Goal: Transaction & Acquisition: Purchase product/service

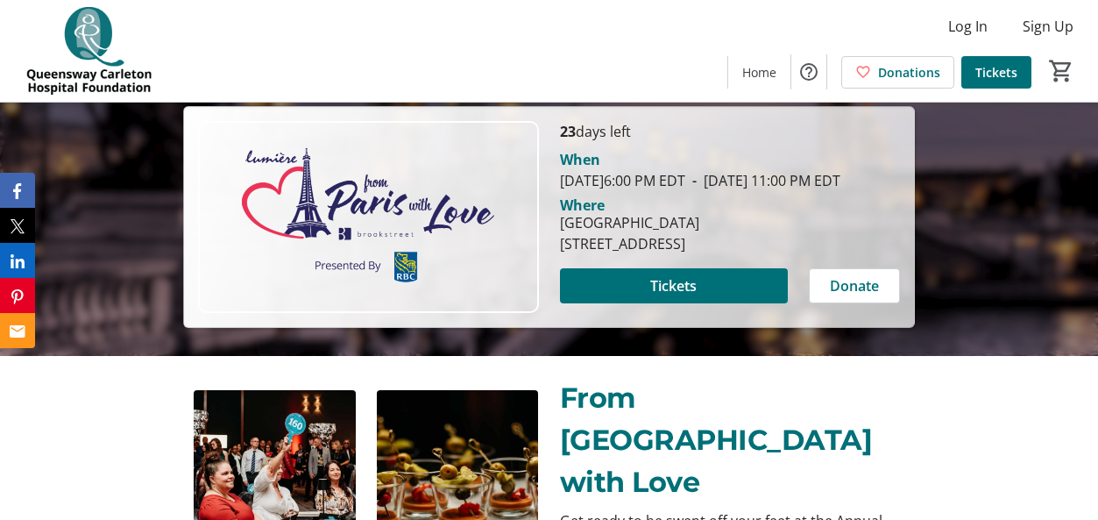
scroll to position [193, 0]
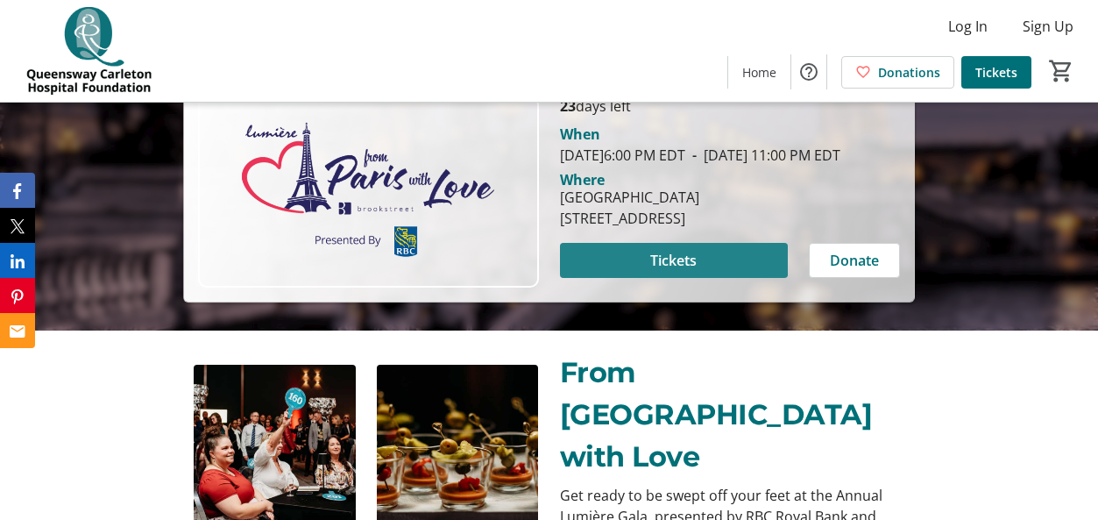
click at [670, 271] on span "Tickets" at bounding box center [673, 260] width 46 height 21
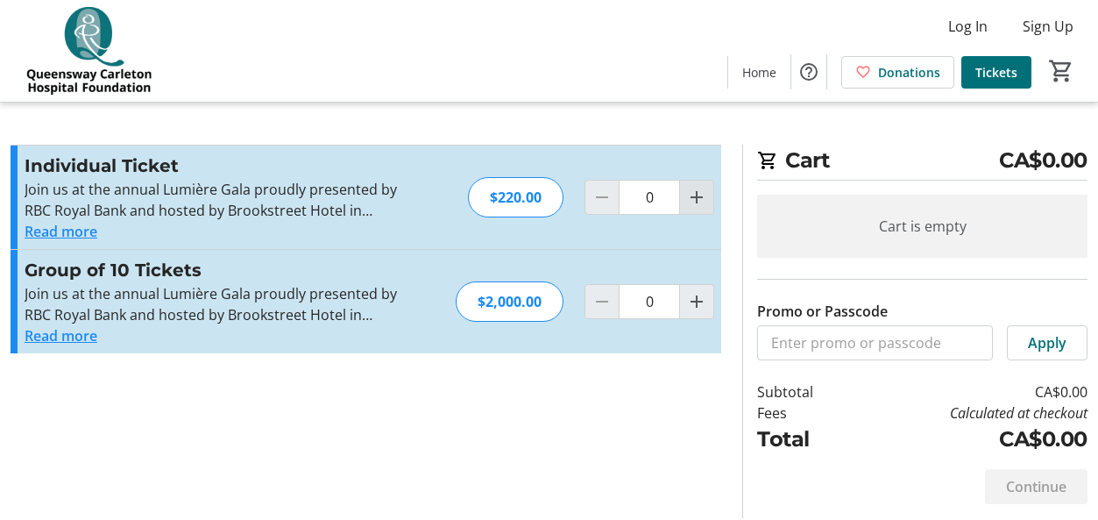
click at [700, 197] on mat-icon "Increment by one" at bounding box center [696, 197] width 21 height 21
type input "2"
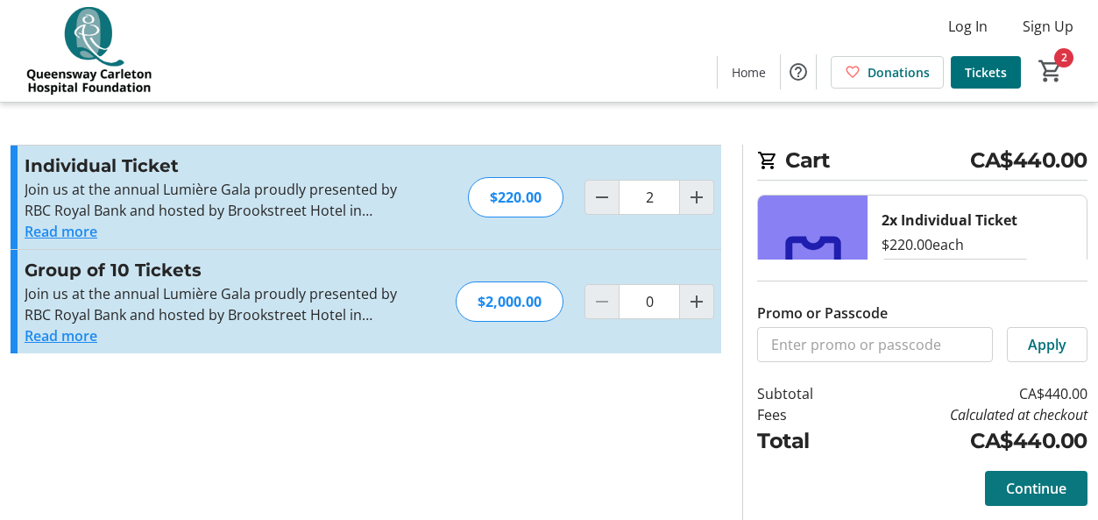
click at [1045, 491] on span "Continue" at bounding box center [1036, 488] width 60 height 21
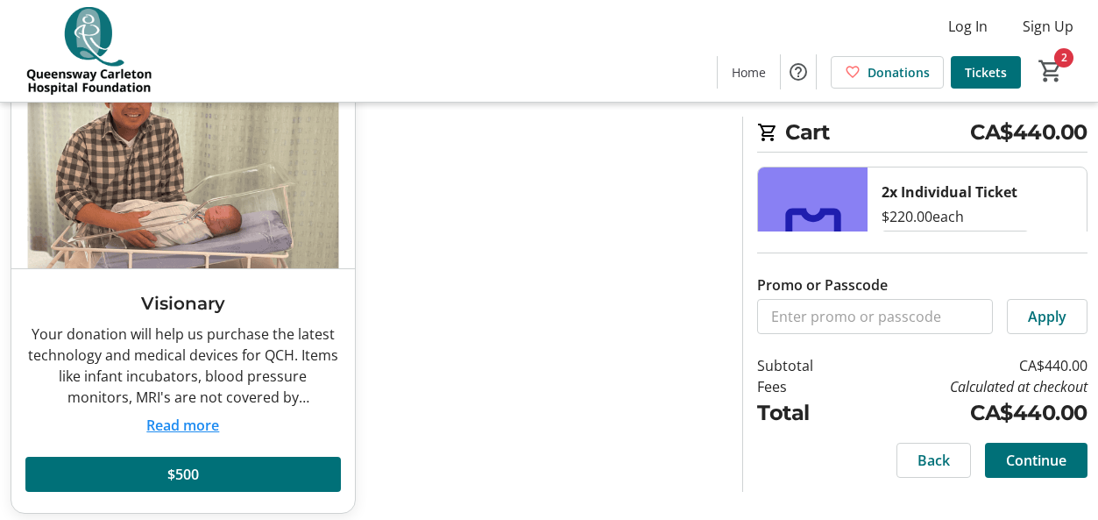
scroll to position [570, 0]
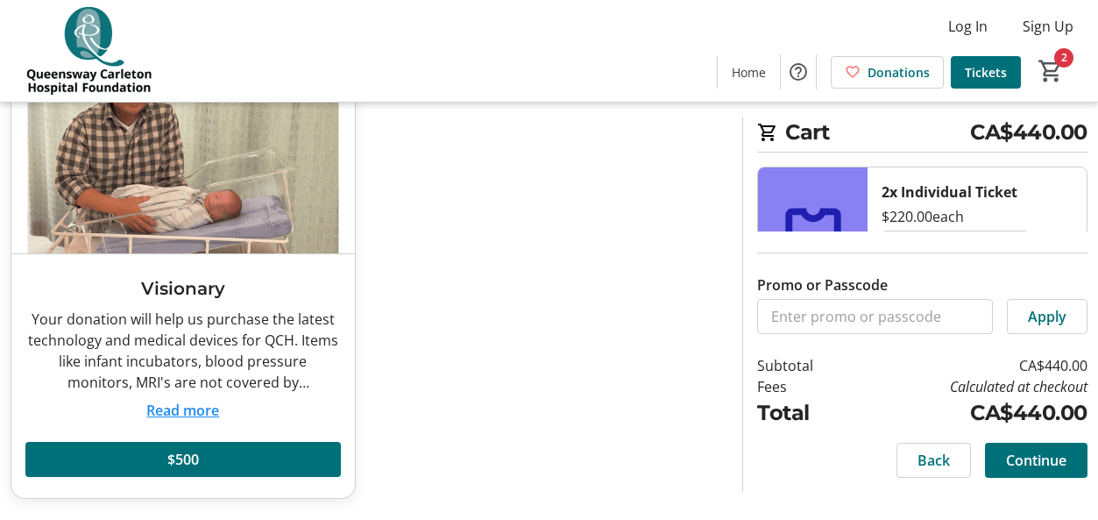
click at [1026, 462] on span "Continue" at bounding box center [1036, 460] width 60 height 21
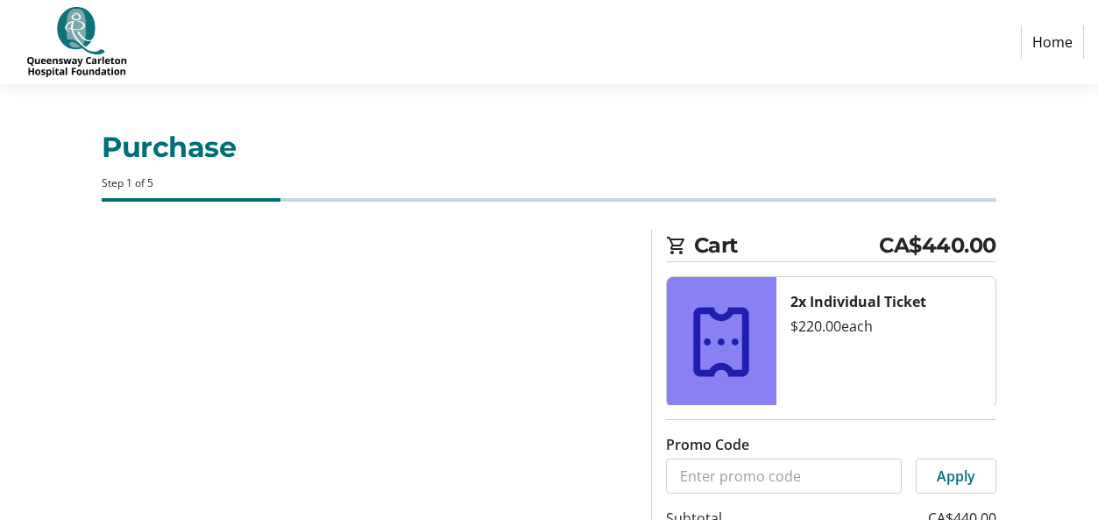
select select "CA"
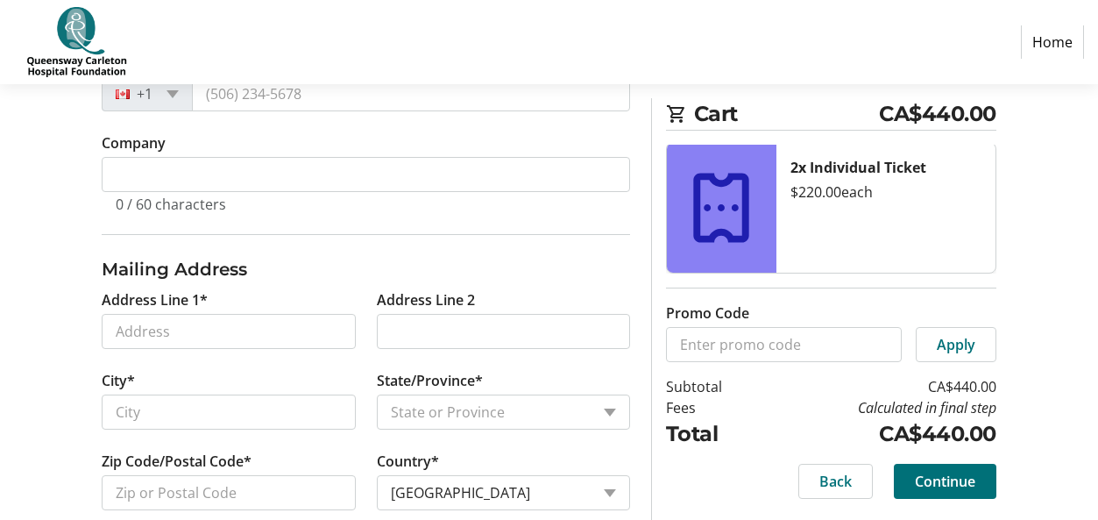
scroll to position [583, 0]
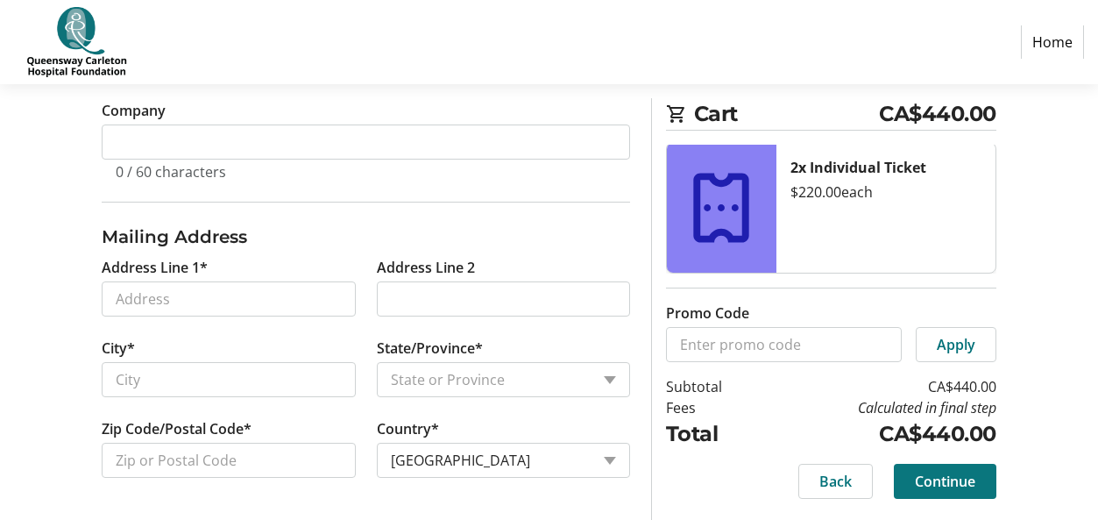
click at [937, 478] on span "Continue" at bounding box center [945, 481] width 60 height 21
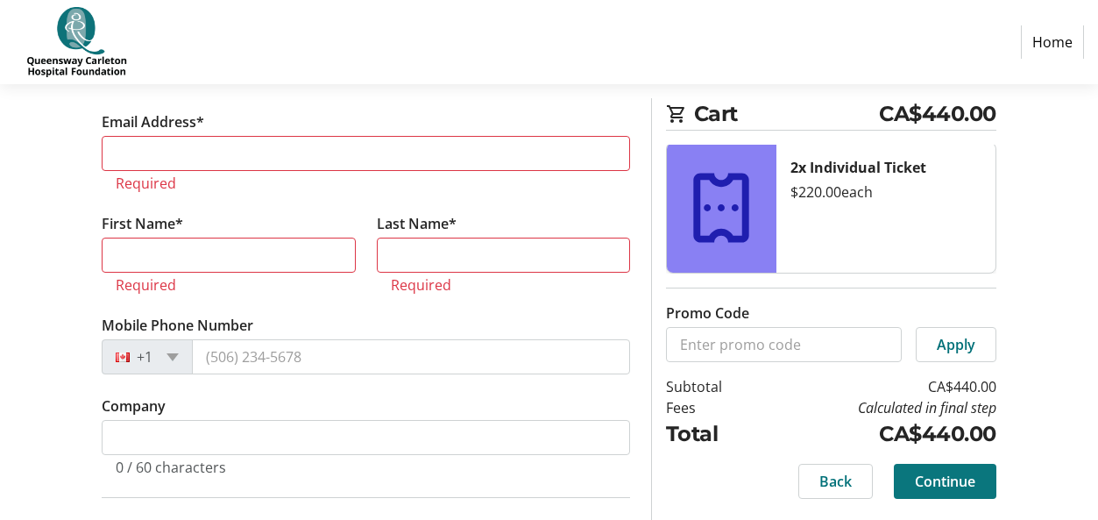
scroll to position [329, 0]
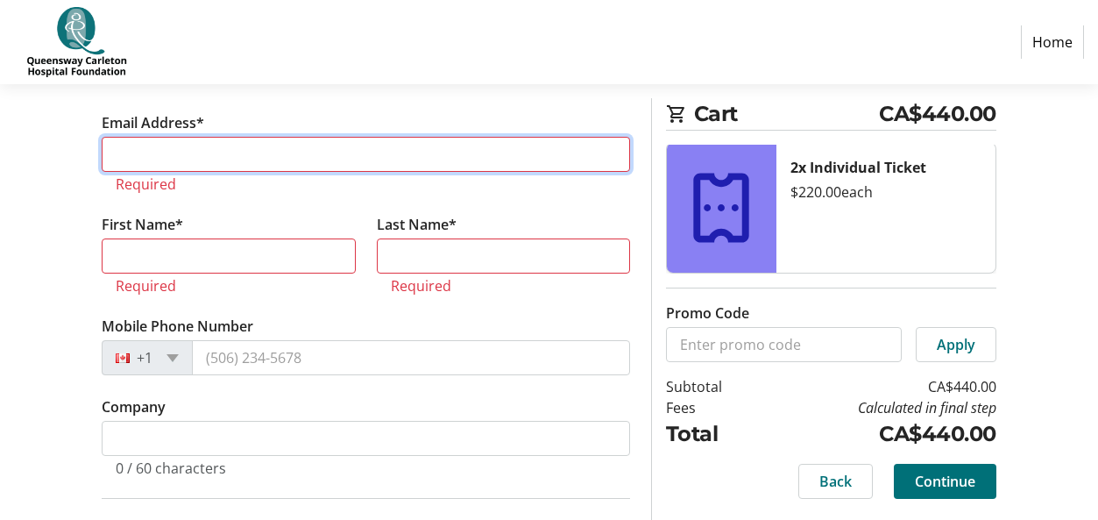
click at [162, 147] on input "Email Address*" at bounding box center [366, 154] width 528 height 35
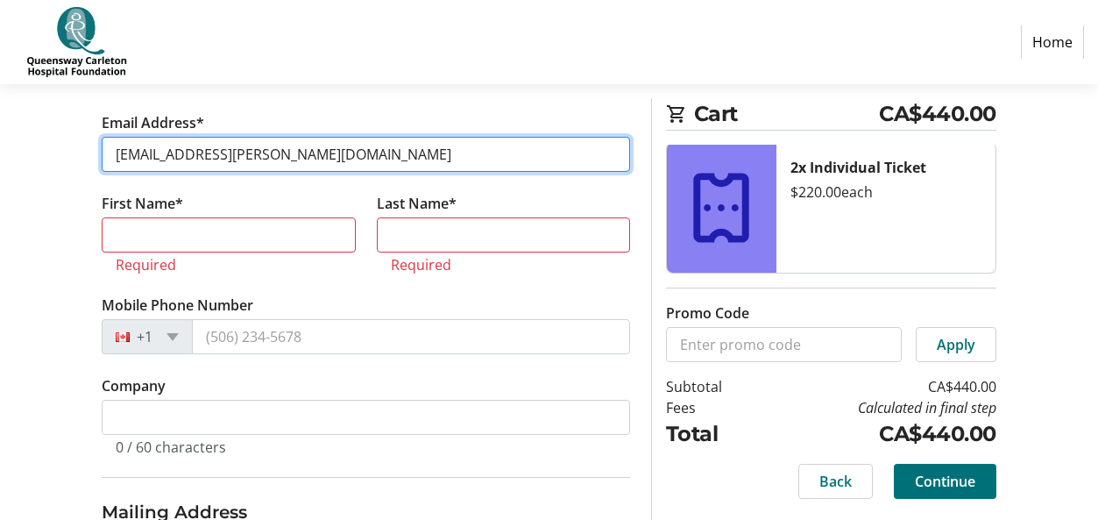
type input "[EMAIL_ADDRESS][PERSON_NAME][DOMAIN_NAME]"
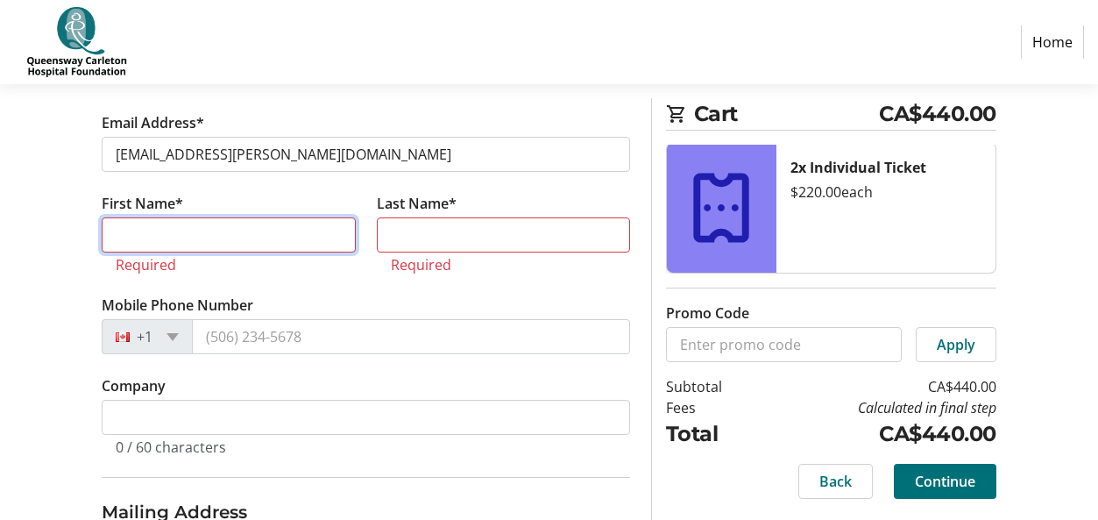
click at [164, 239] on input "First Name*" at bounding box center [228, 234] width 253 height 35
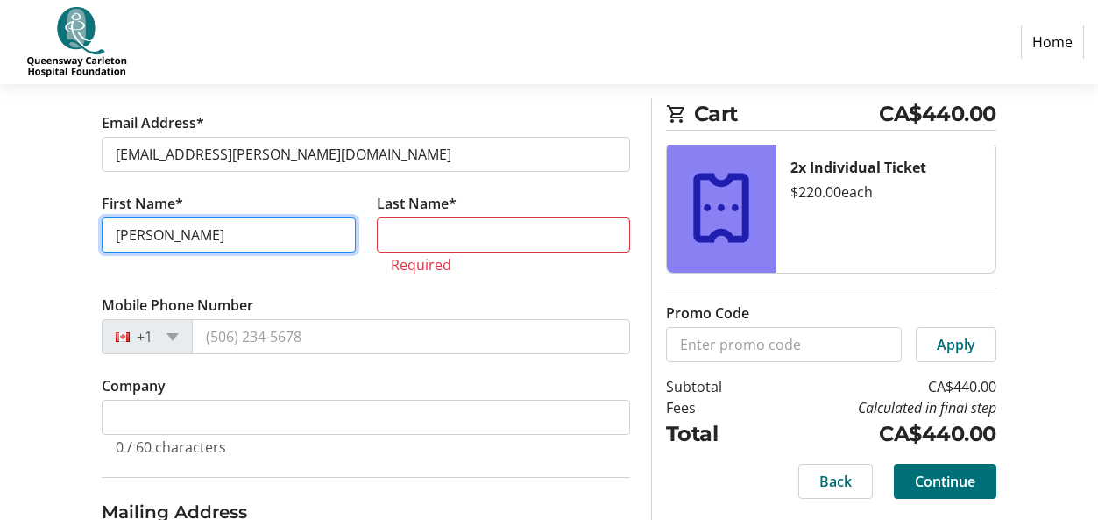
type input "[PERSON_NAME]"
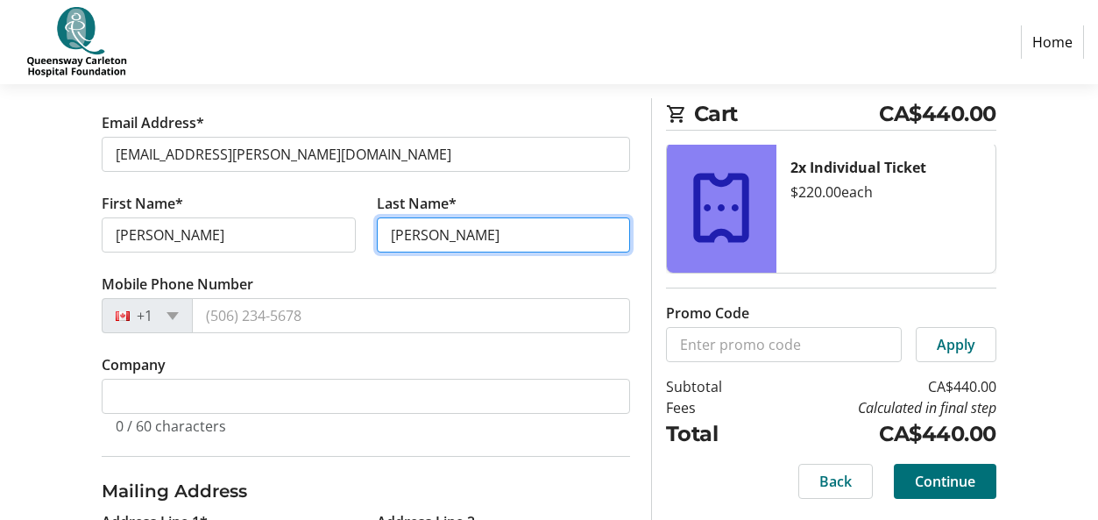
type input "[PERSON_NAME]"
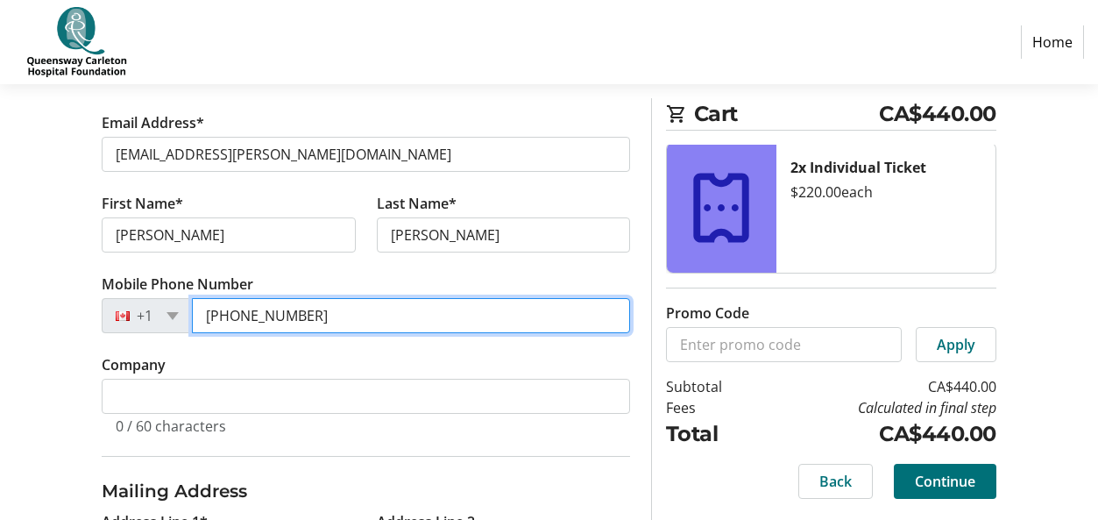
type input "[PHONE_NUMBER]"
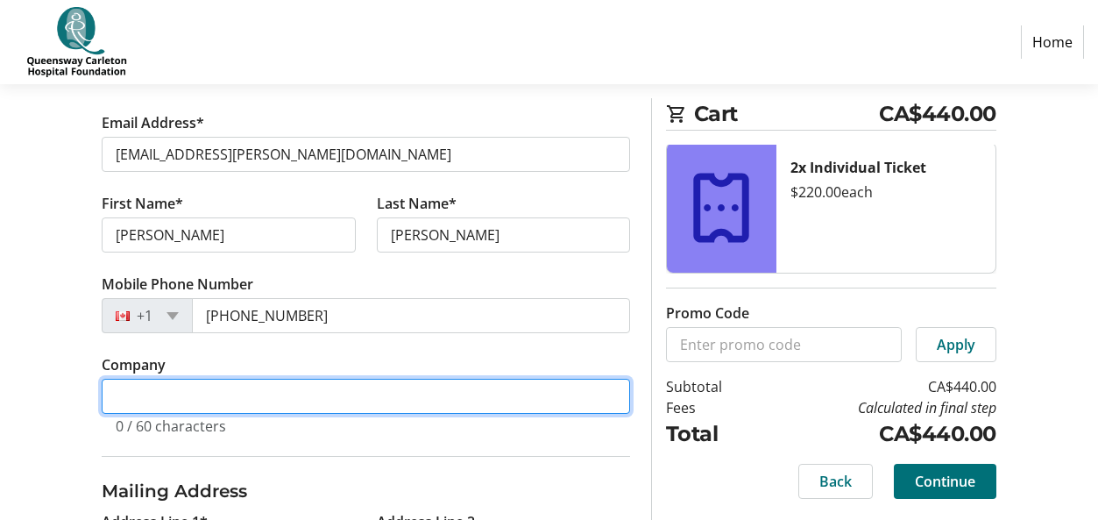
click at [144, 397] on input "Company" at bounding box center [366, 396] width 528 height 35
type input "Alzen Consulting Inc."
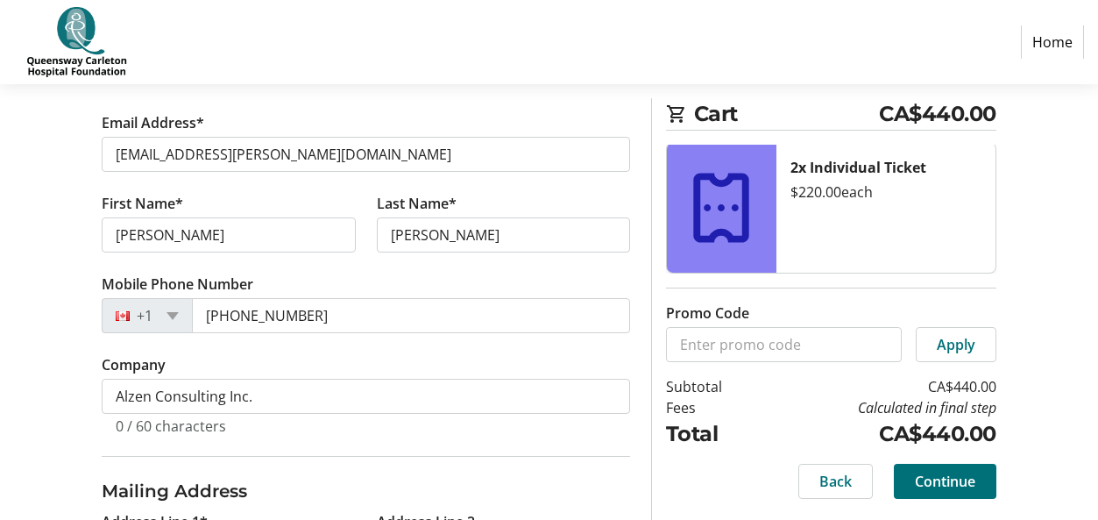
type input "[STREET_ADDRESS]"
type input "Nepean"
select select "ON"
type input "K2J 0G5"
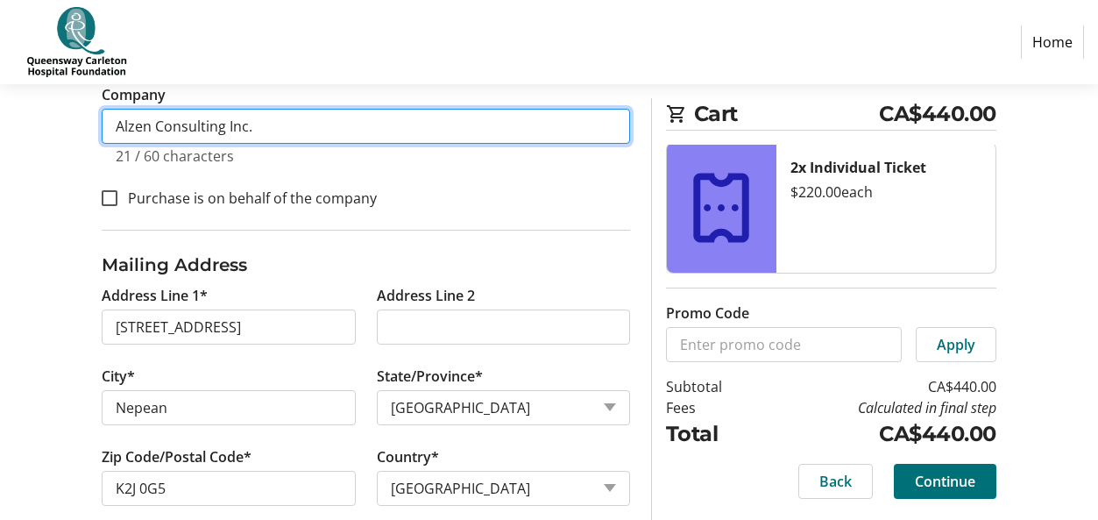
scroll to position [599, 0]
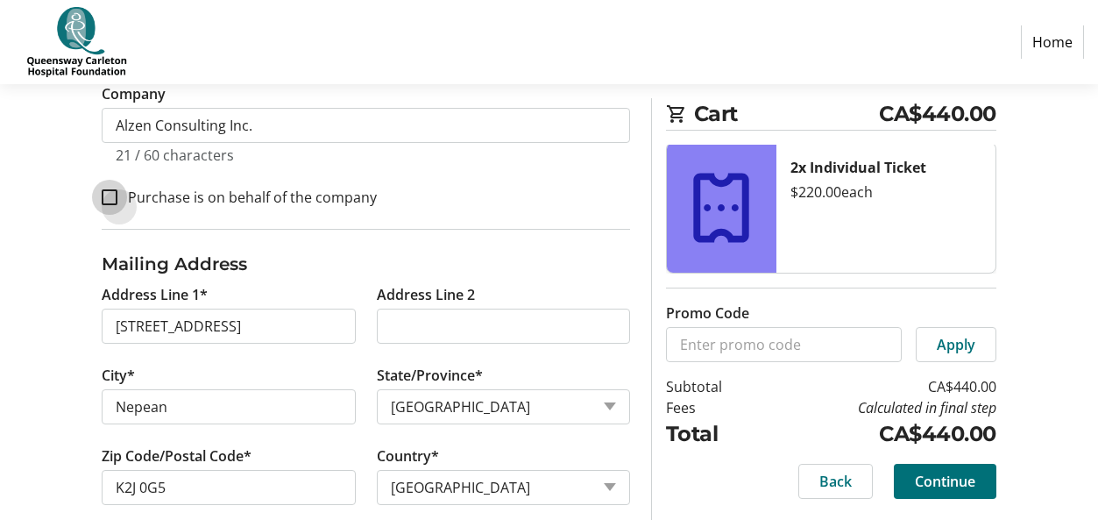
drag, startPoint x: 110, startPoint y: 197, endPoint x: 118, endPoint y: 202, distance: 9.5
click at [110, 197] on input "Purchase is on behalf of the company" at bounding box center [110, 197] width 16 height 16
checkbox input "true"
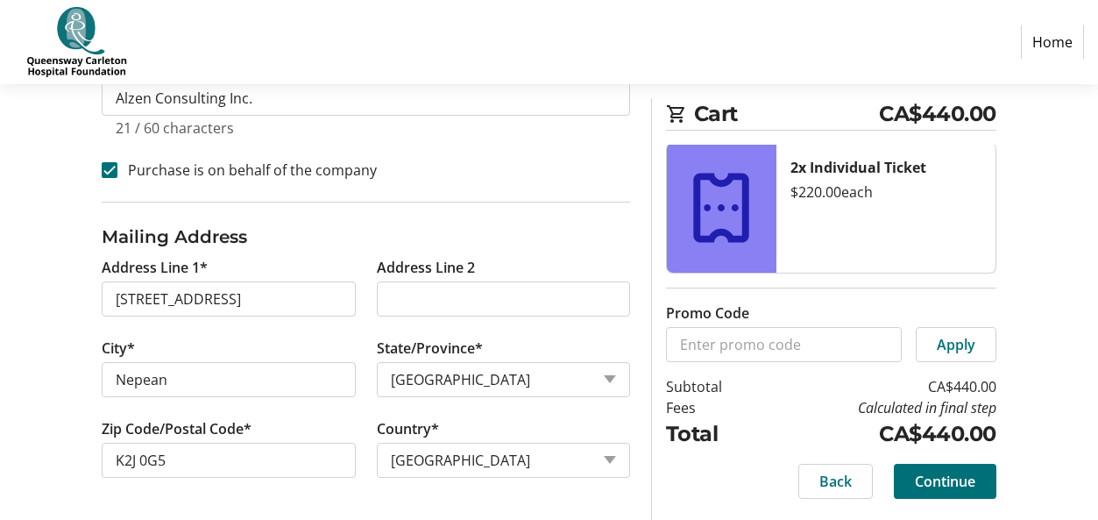
click at [955, 472] on span "Continue" at bounding box center [945, 481] width 60 height 21
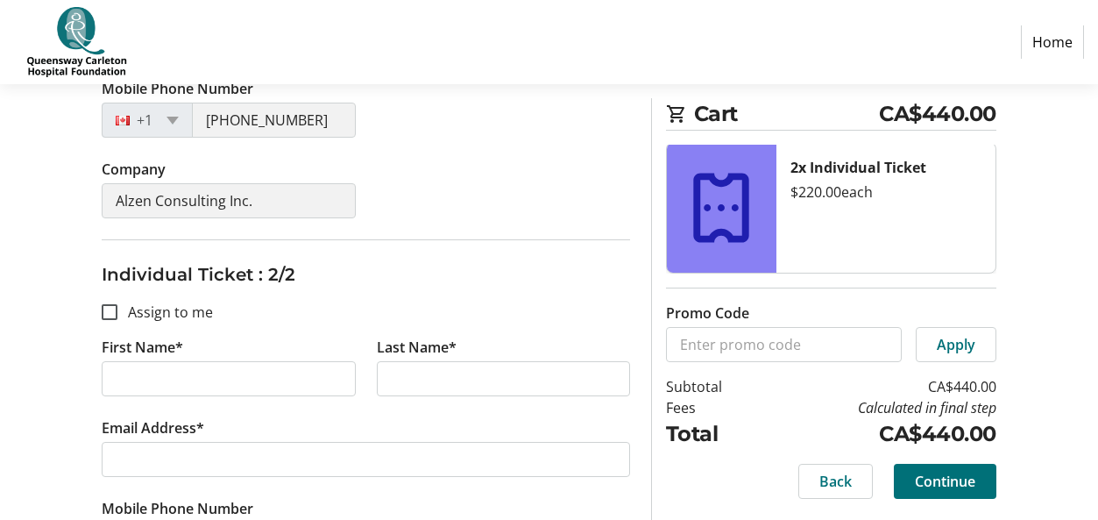
scroll to position [570, 0]
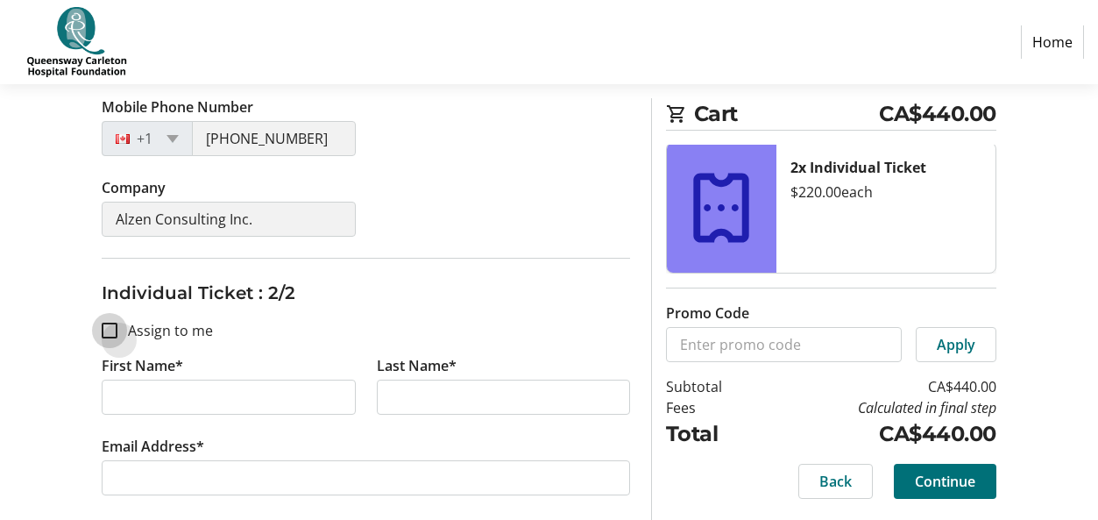
click at [107, 325] on input "Assign to me" at bounding box center [110, 330] width 16 height 16
checkbox input "true"
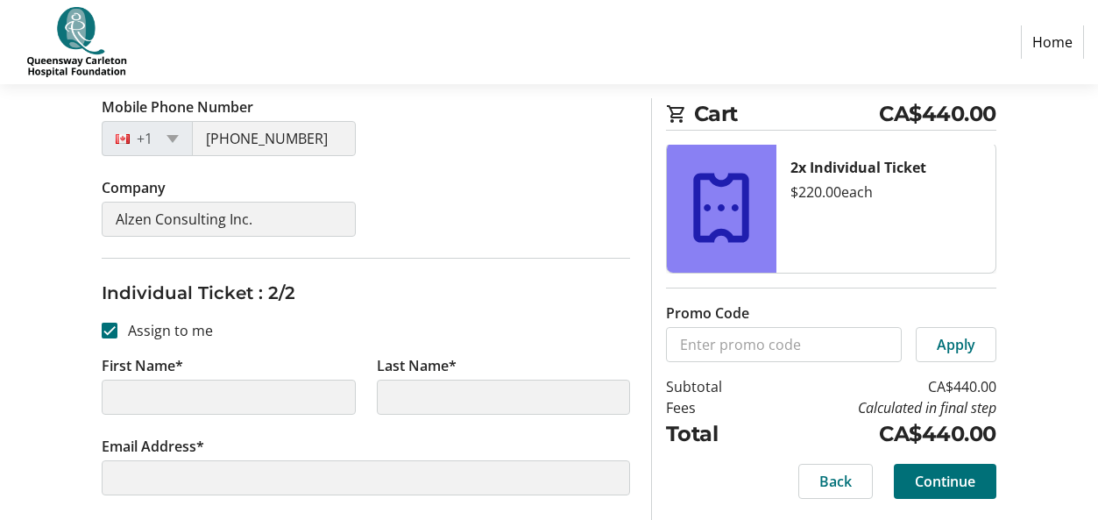
type input "[PERSON_NAME]"
type input "[EMAIL_ADDRESS][PERSON_NAME][DOMAIN_NAME]"
type input "[PHONE_NUMBER]"
type input "Alzen Consulting Inc."
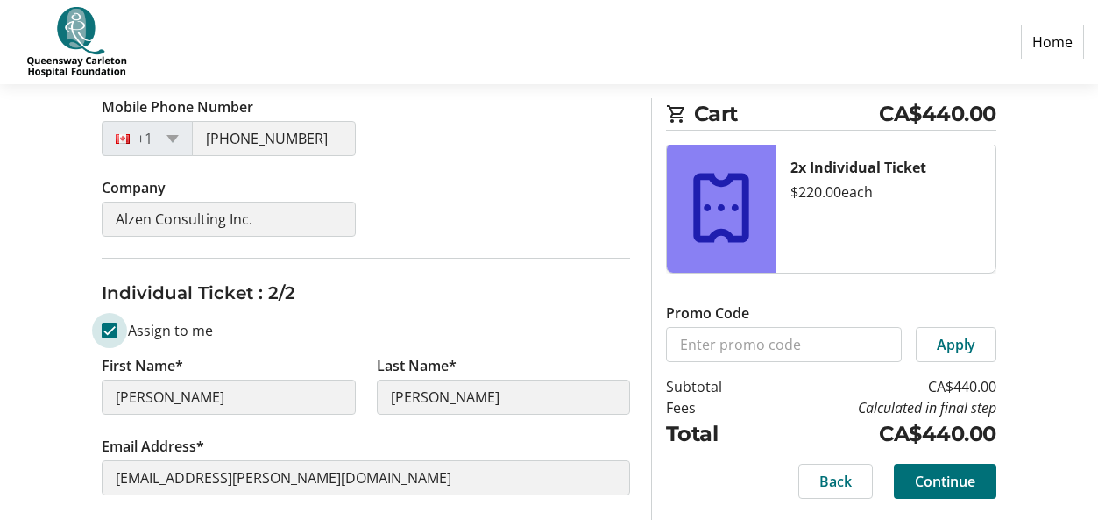
click at [110, 335] on input "Assign to me" at bounding box center [110, 330] width 16 height 16
checkbox input "false"
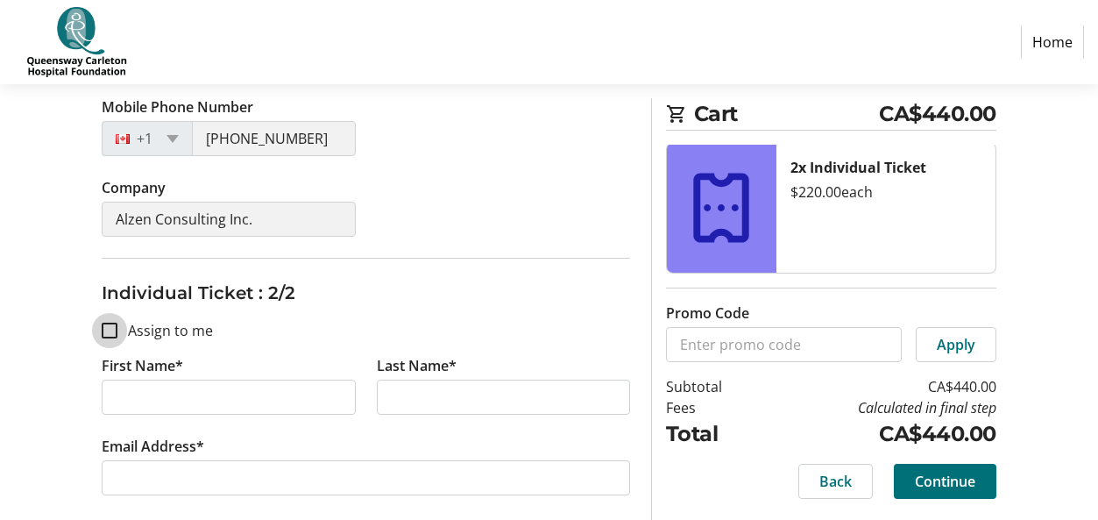
click at [110, 331] on input "Assign to me" at bounding box center [110, 330] width 16 height 16
checkbox input "true"
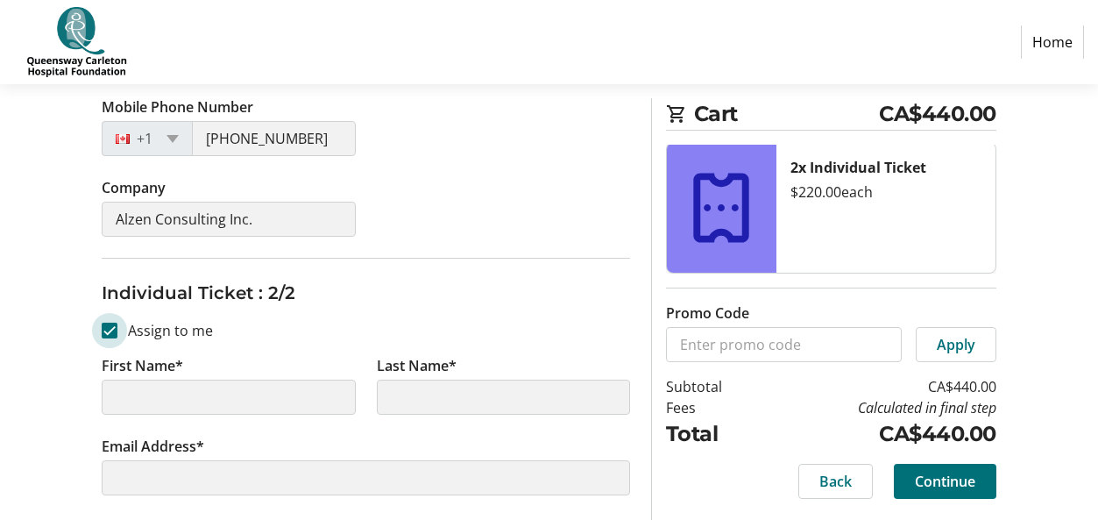
type input "[PERSON_NAME]"
type input "[EMAIL_ADDRESS][PERSON_NAME][DOMAIN_NAME]"
type input "[PHONE_NUMBER]"
type input "Alzen Consulting Inc."
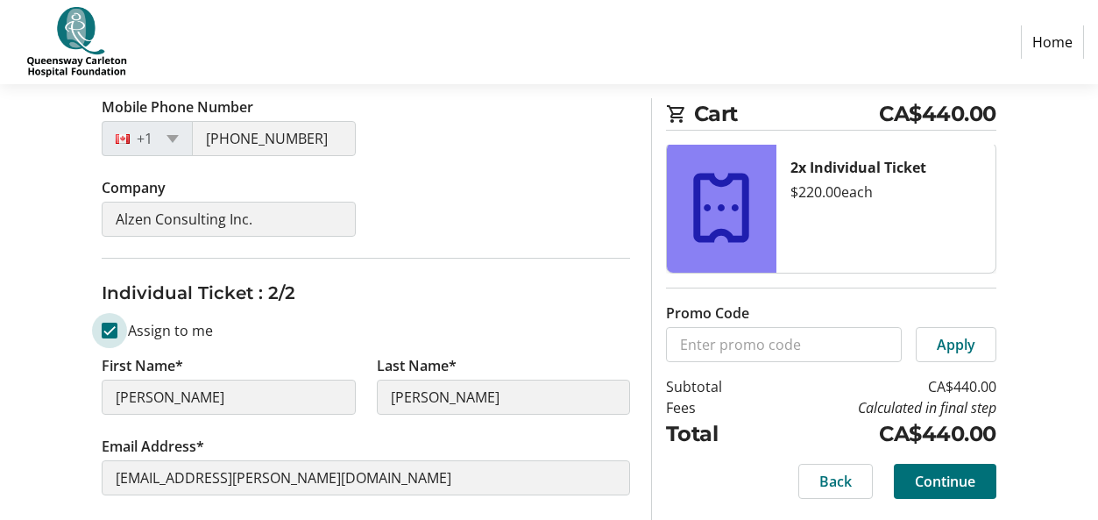
click at [110, 330] on input "Assign to me" at bounding box center [110, 330] width 16 height 16
checkbox input "false"
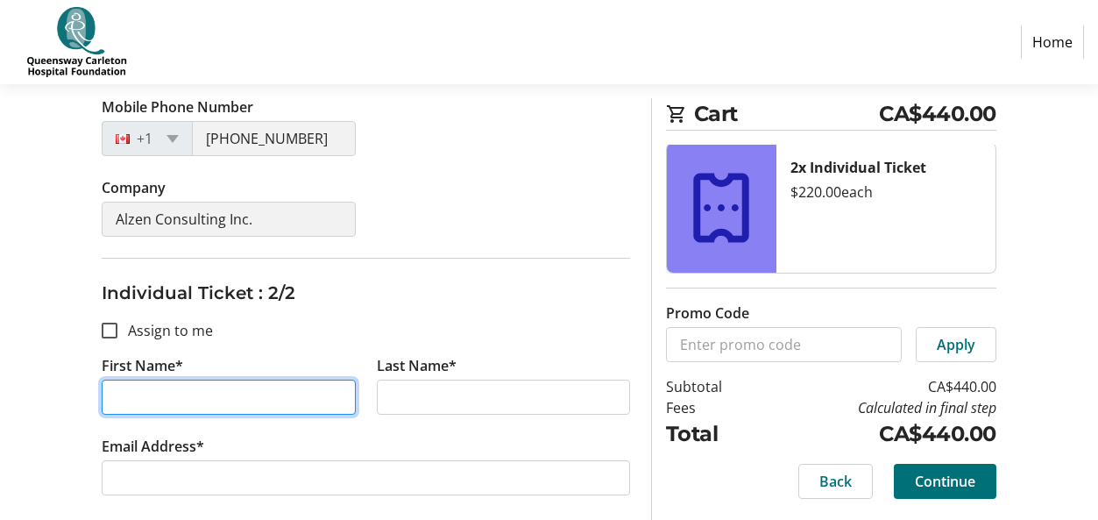
drag, startPoint x: 159, startPoint y: 400, endPoint x: 114, endPoint y: 392, distance: 45.4
click at [114, 392] on input "First Name*" at bounding box center [228, 396] width 253 height 35
type input "Zaina"
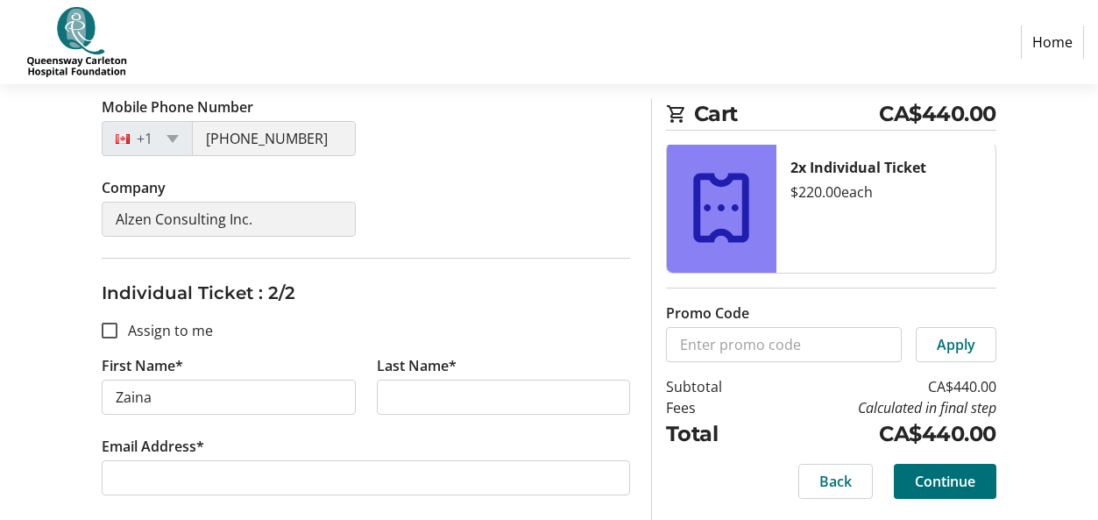
click at [462, 329] on fieldset "Individual Ticket : 2/2 Assign to me First Name* [PERSON_NAME] Last Name* Email…" at bounding box center [366, 468] width 528 height 420
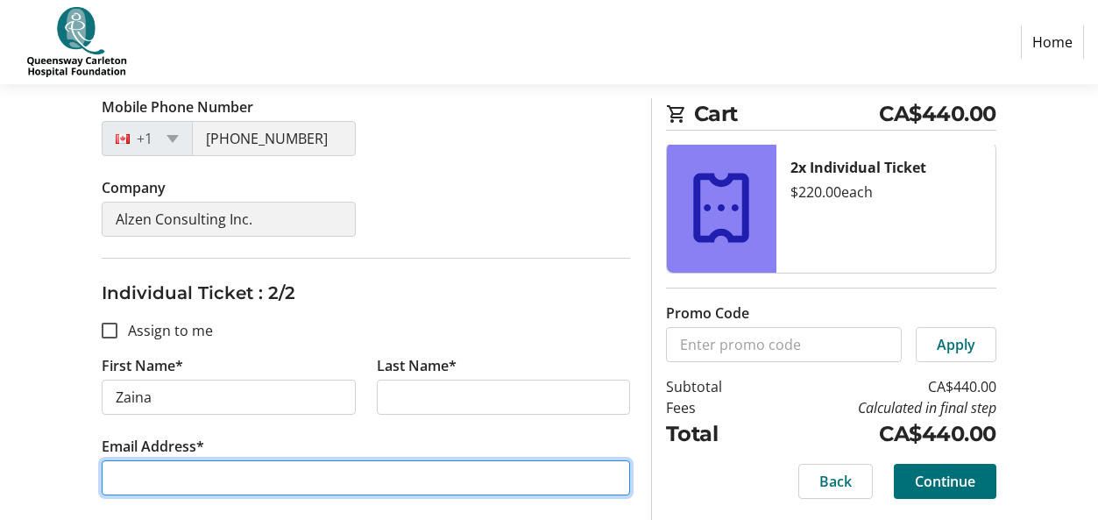
click at [239, 484] on input "Email Address*" at bounding box center [366, 477] width 528 height 35
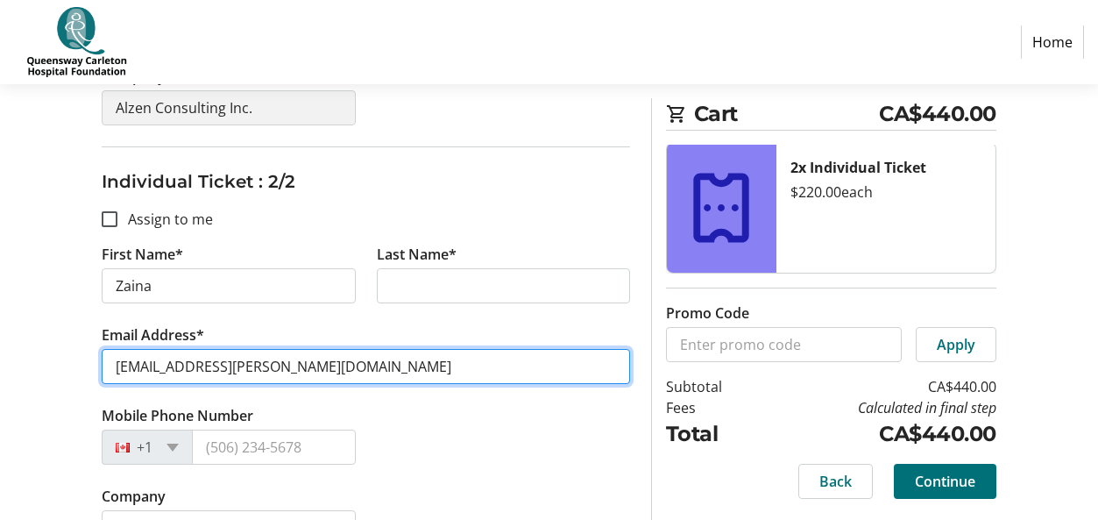
scroll to position [728, 0]
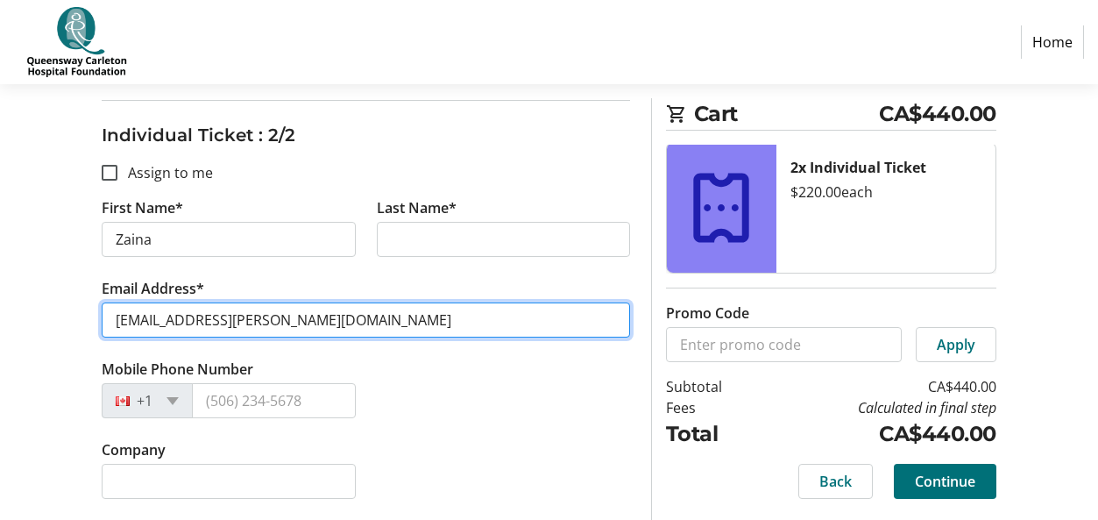
type input "[EMAIL_ADDRESS][PERSON_NAME][DOMAIN_NAME]"
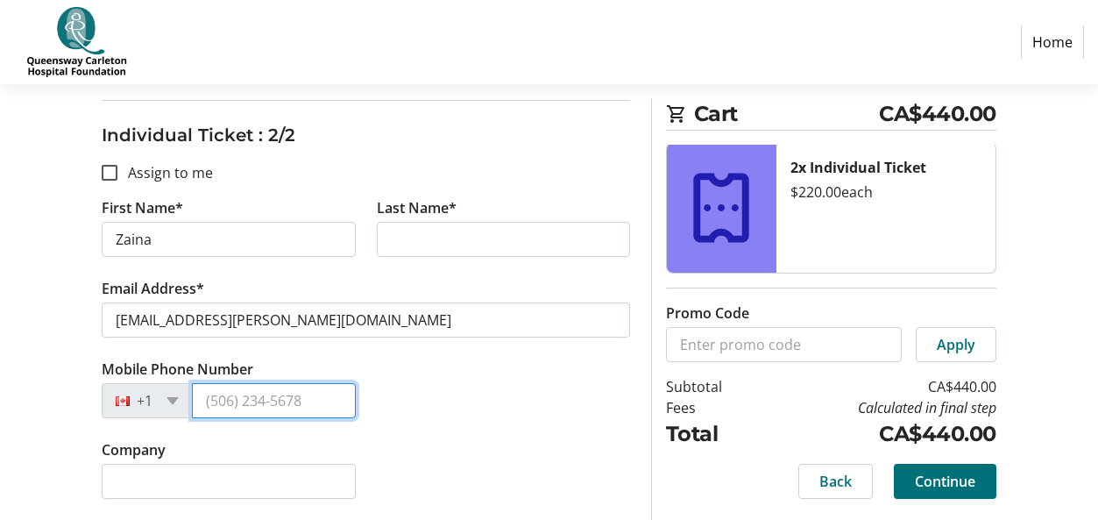
click at [241, 395] on input "Mobile Phone Number" at bounding box center [273, 400] width 163 height 35
type input "[PHONE_NUMBER]"
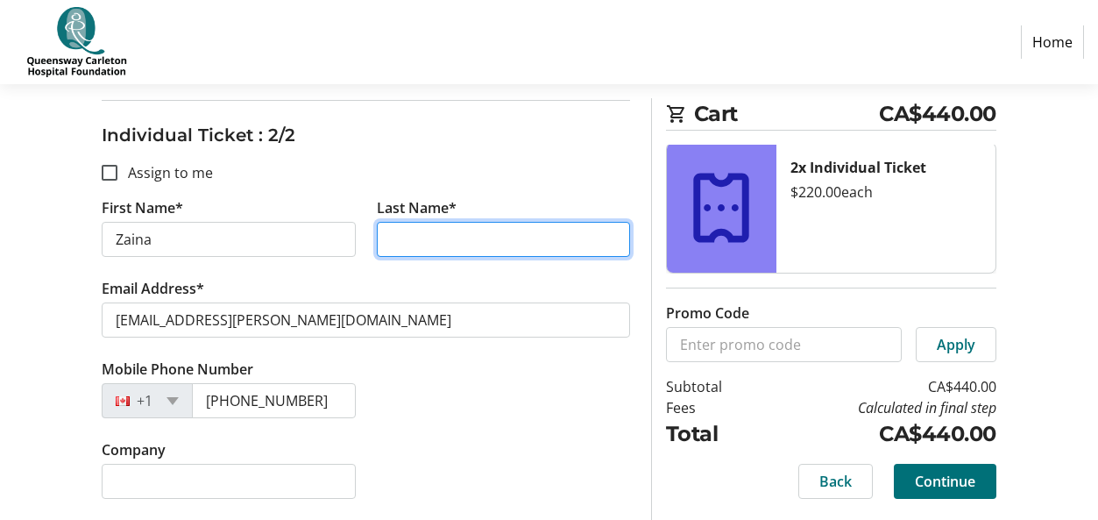
type input "[PERSON_NAME]"
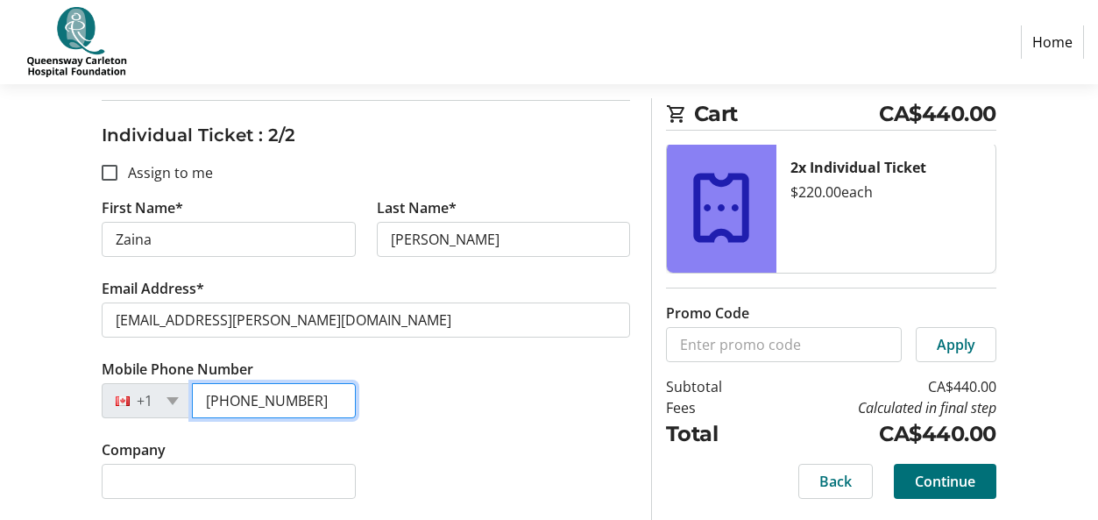
type input "[PHONE_NUMBER]"
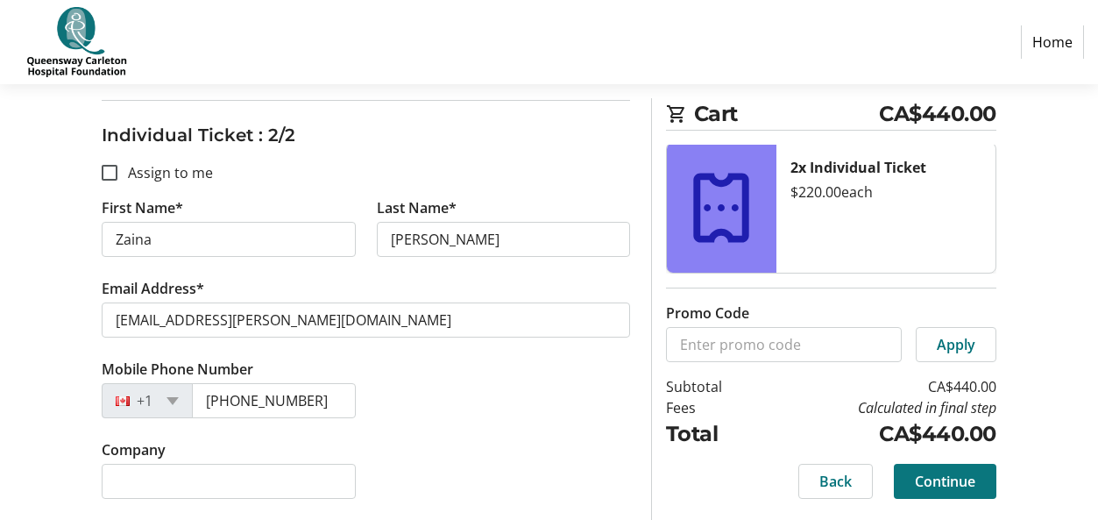
click at [960, 485] on span "Continue" at bounding box center [945, 481] width 60 height 21
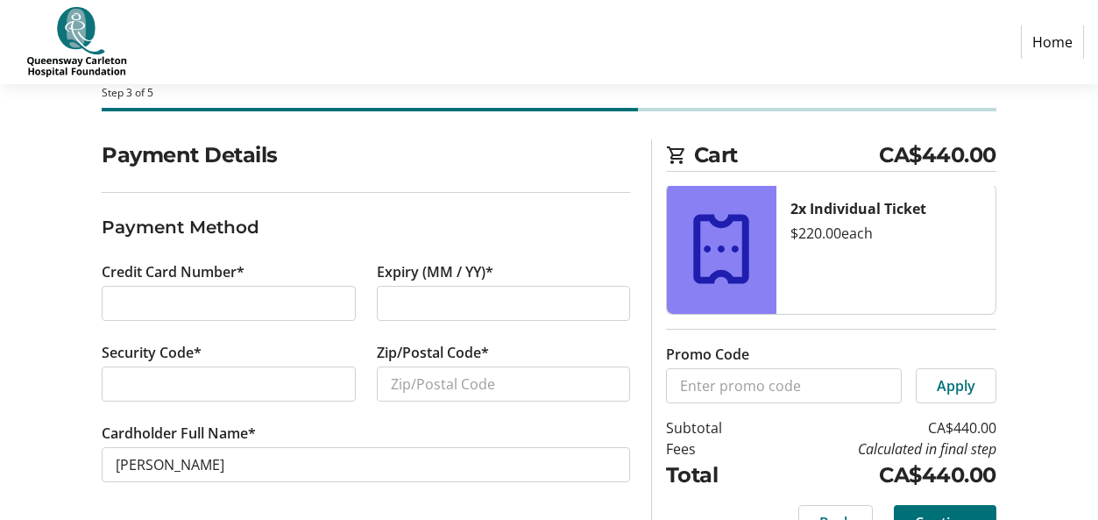
scroll to position [131, 0]
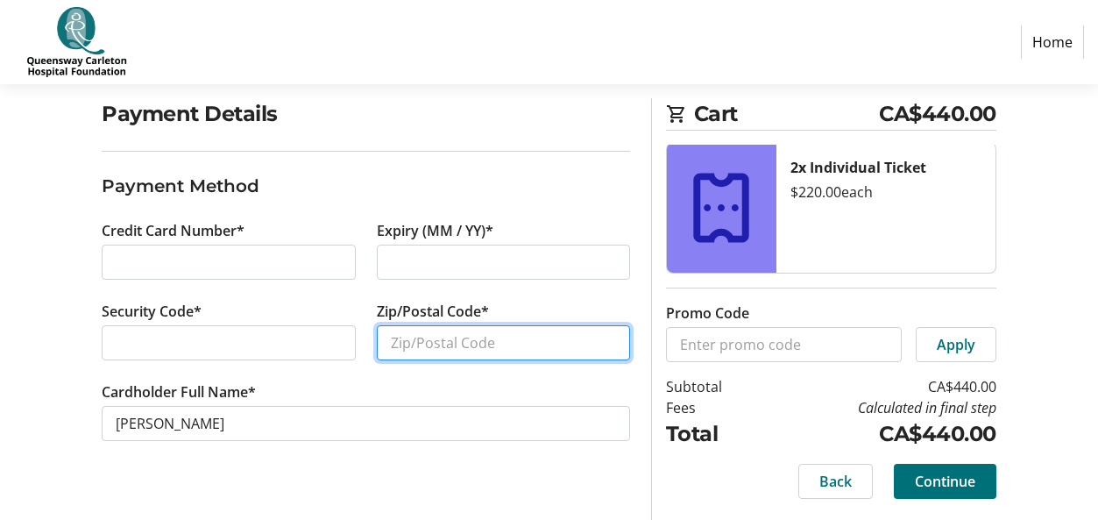
click at [419, 336] on input "Zip/Postal Code*" at bounding box center [503, 342] width 253 height 35
type input "K2J 0G5"
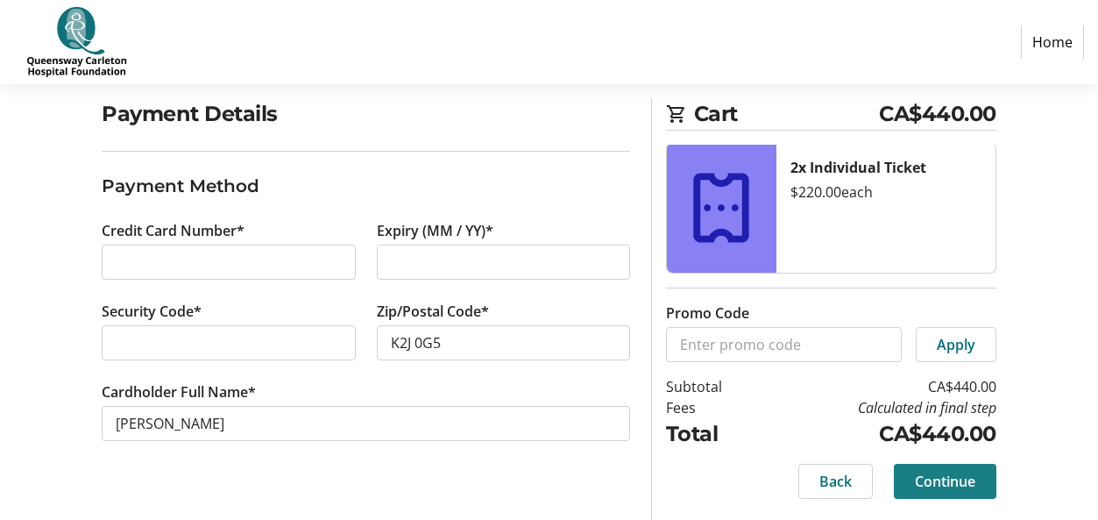
click at [960, 476] on span "Continue" at bounding box center [945, 481] width 60 height 21
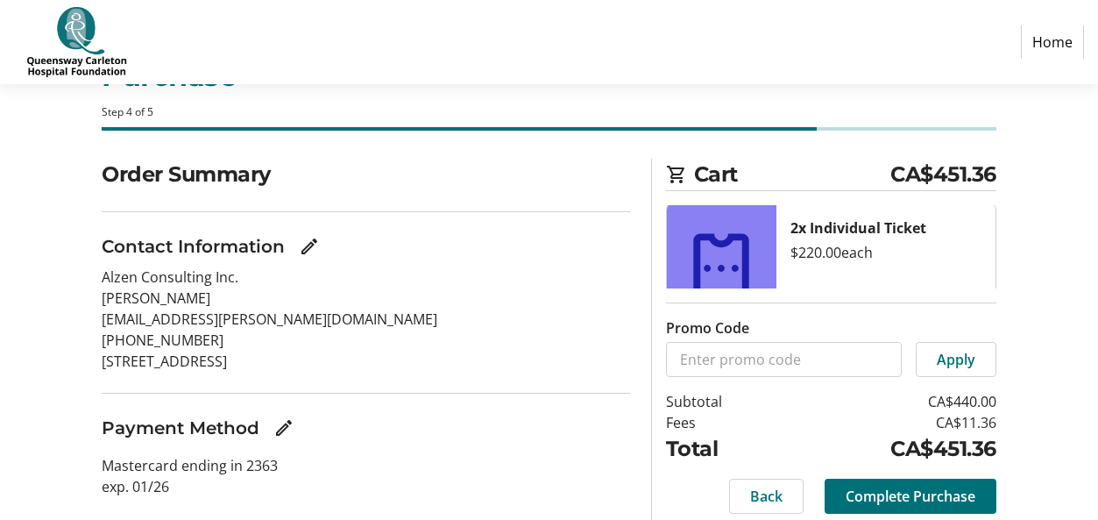
scroll to position [131, 0]
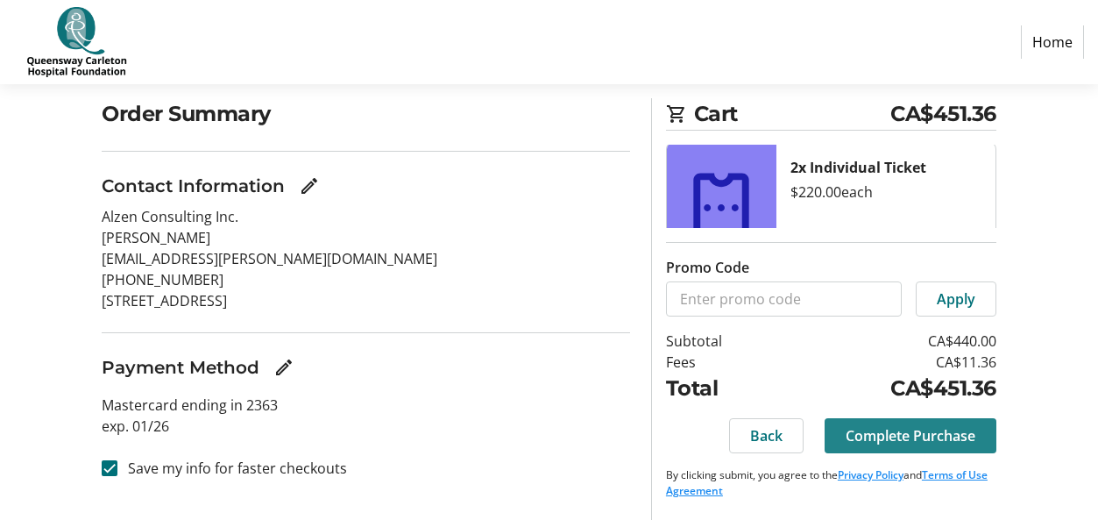
click at [929, 435] on span "Complete Purchase" at bounding box center [911, 435] width 130 height 21
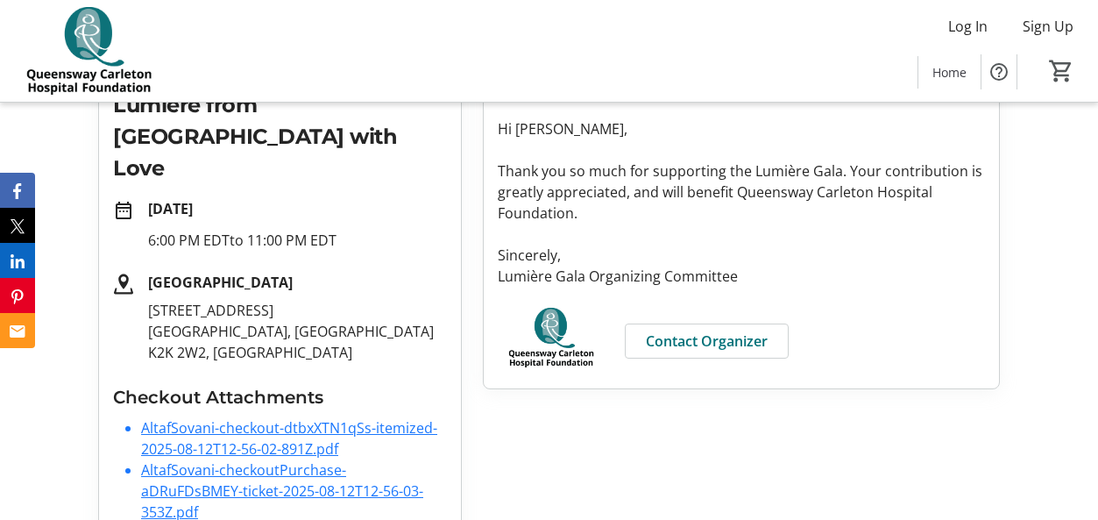
scroll to position [293, 0]
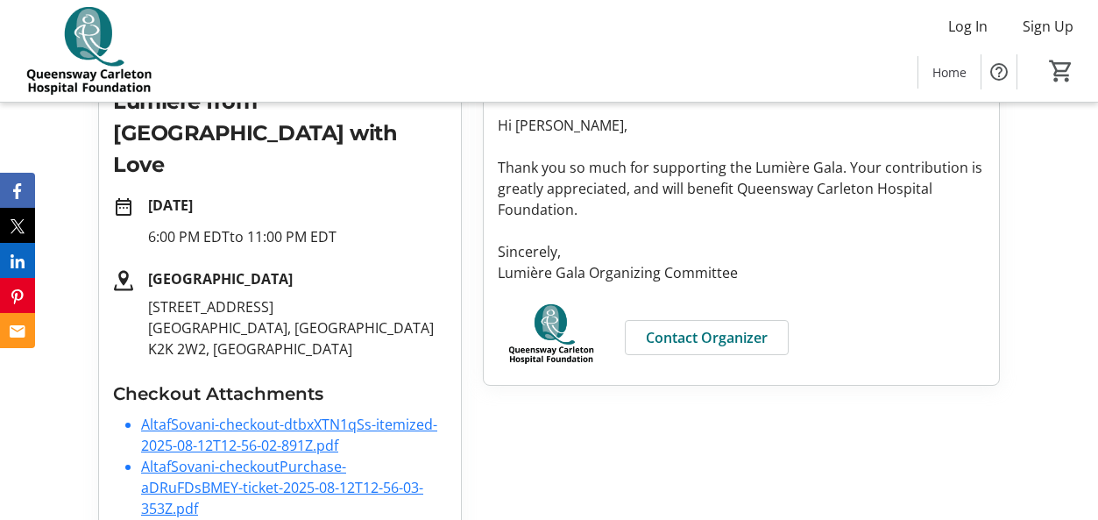
click at [229, 414] on link "AltafSovani-checkout-dtbxXTN1qSs-itemized-2025-08-12T12-56-02-891Z.pdf" at bounding box center [289, 434] width 296 height 40
click at [286, 457] on link "AltafSovani-checkoutPurchase-aDRuFDsBMEY-ticket-2025-08-12T12-56-03-353Z.pdf" at bounding box center [282, 487] width 282 height 61
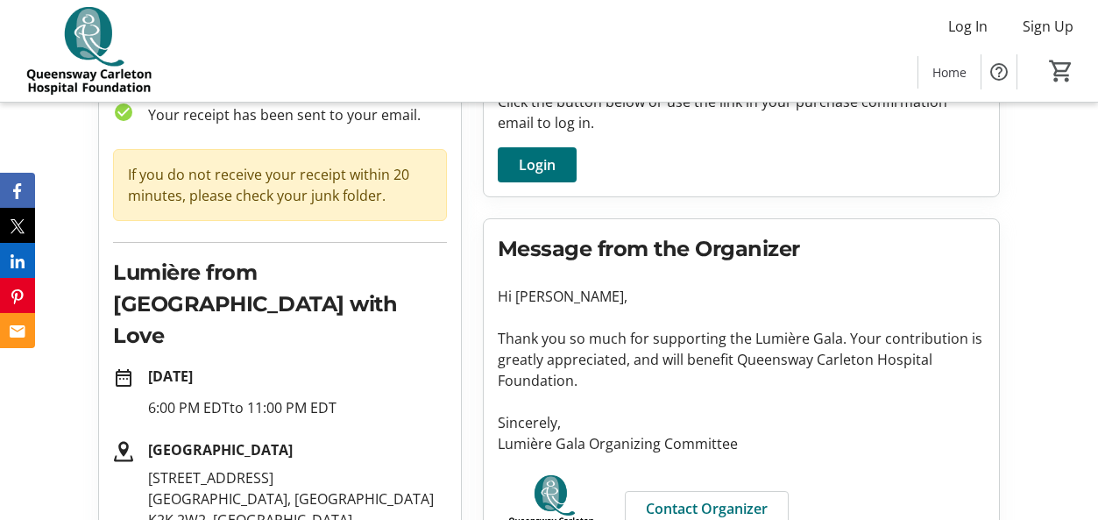
scroll to position [64, 0]
